Goal: Task Accomplishment & Management: Manage account settings

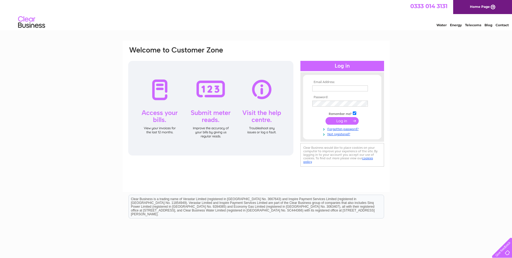
type input "COLIN@DUNCANMCINNES.COM"
click at [331, 119] on input "submit" at bounding box center [342, 121] width 33 height 8
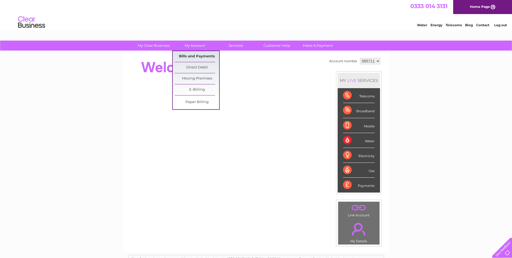
click at [196, 55] on link "Bills and Payments" at bounding box center [197, 56] width 45 height 11
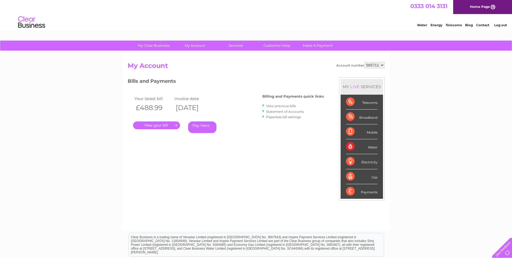
click at [368, 147] on div "Water" at bounding box center [362, 146] width 32 height 15
click at [375, 63] on select "565711 927954" at bounding box center [375, 65] width 20 height 6
select select "927954"
click at [365, 62] on select "565711 927954" at bounding box center [375, 65] width 20 height 6
click at [167, 123] on link "." at bounding box center [156, 125] width 47 height 8
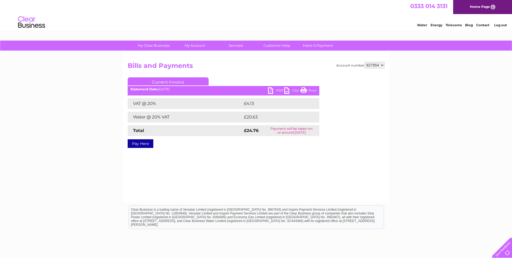
click at [271, 92] on link "PDF" at bounding box center [276, 91] width 16 height 8
